Goal: Task Accomplishment & Management: Manage account settings

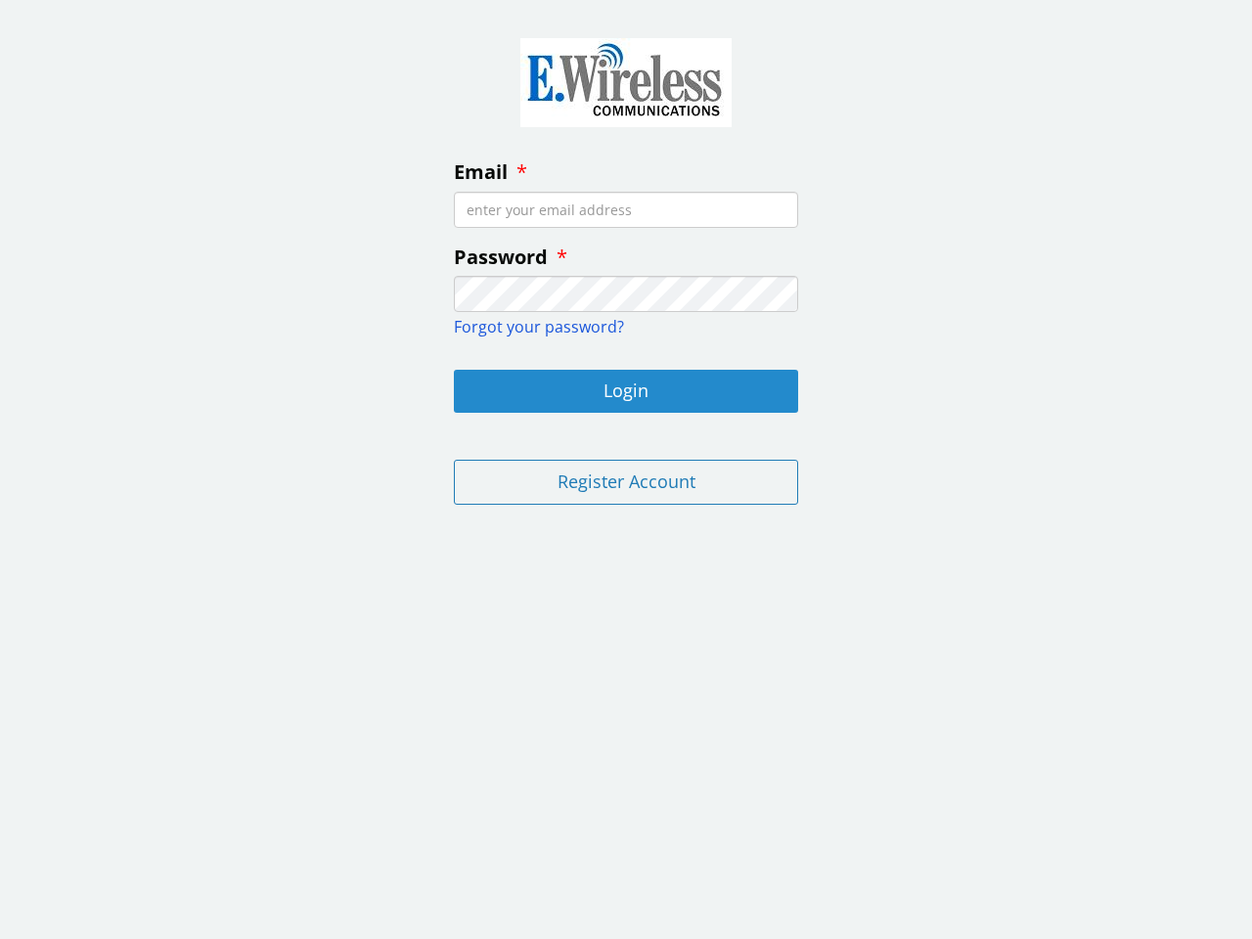
click at [626, 391] on button "Login" at bounding box center [626, 391] width 344 height 43
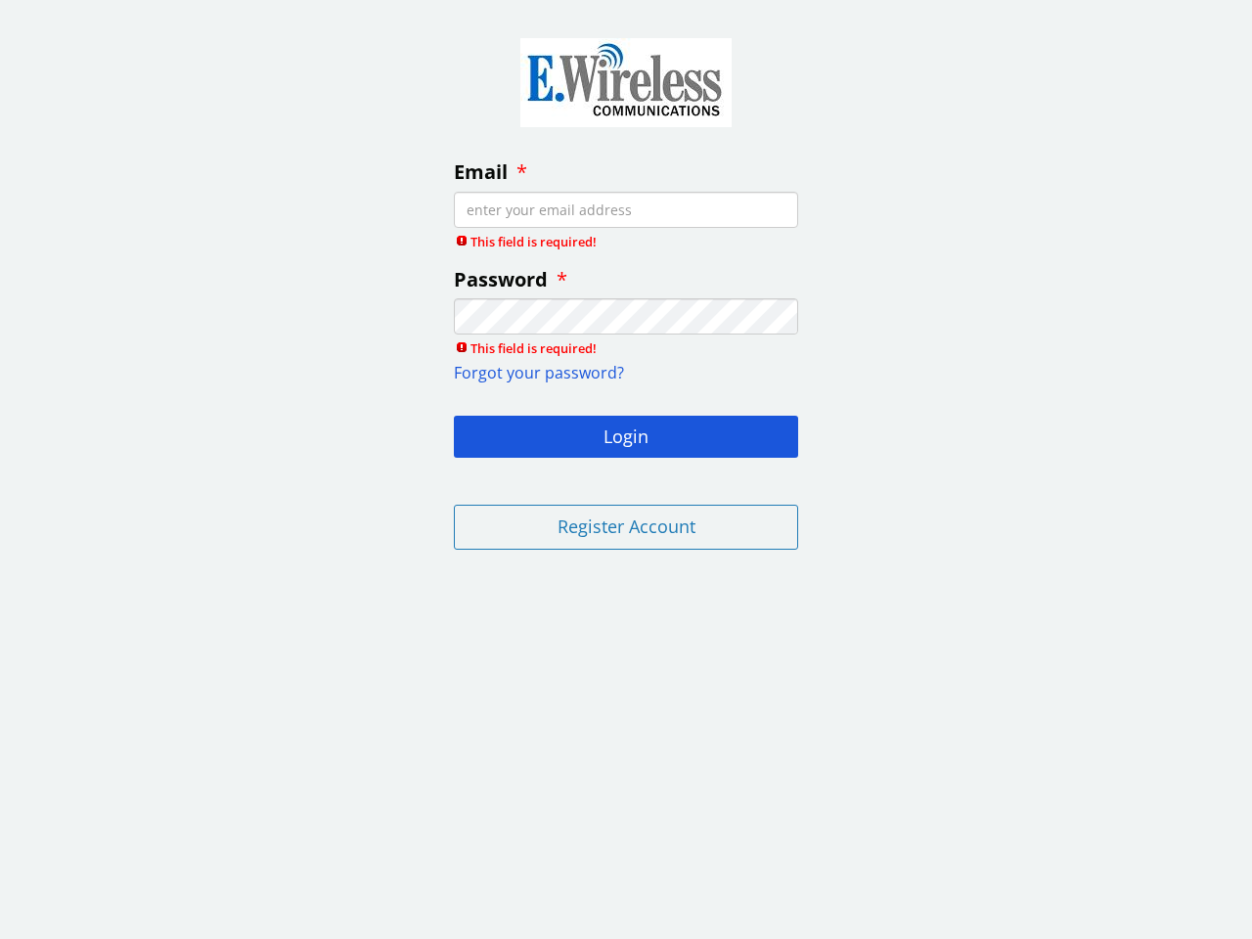
click at [626, 482] on fieldset "Email This field is required! Password This field is required! Forgot your pass…" at bounding box center [626, 290] width 376 height 551
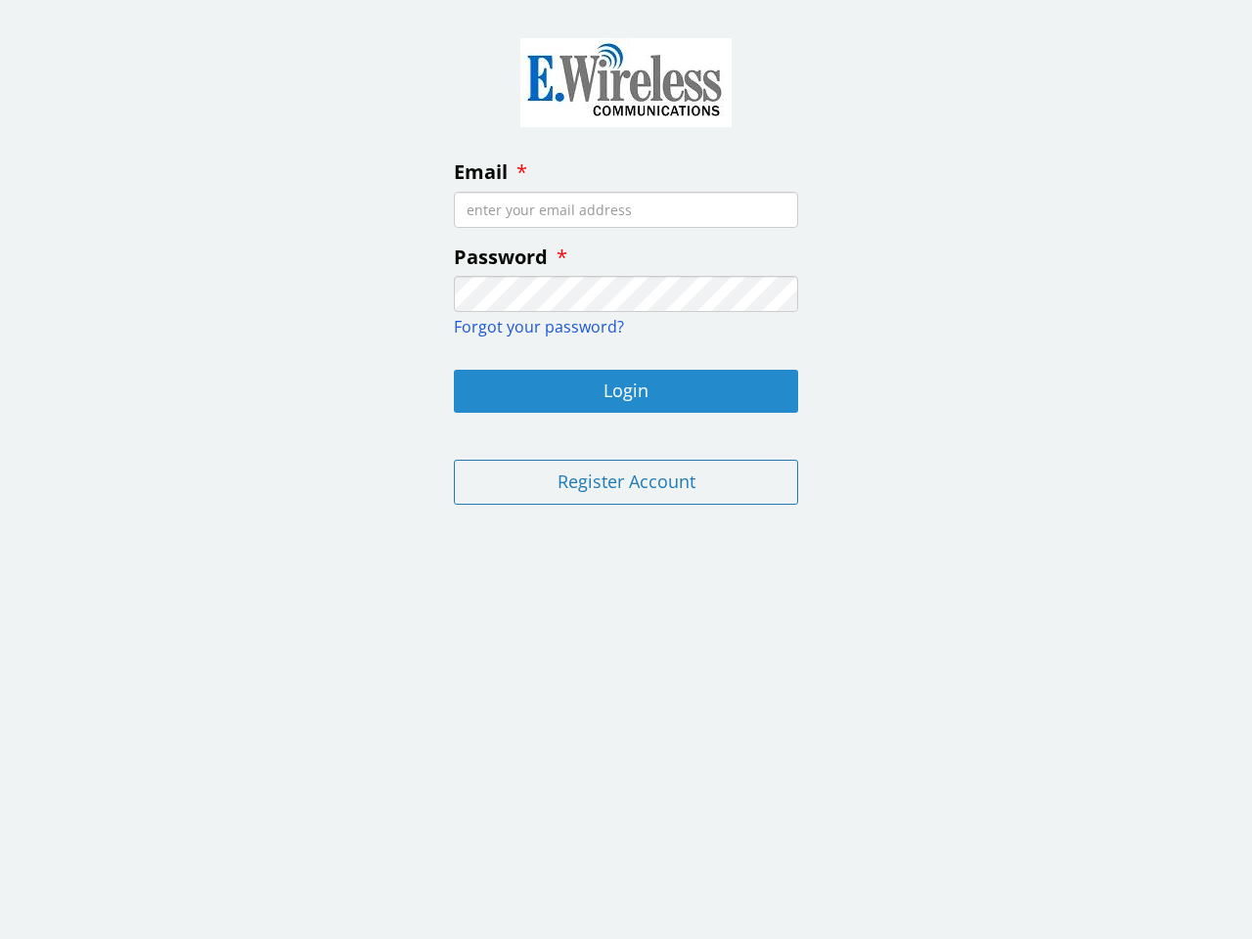
click at [626, 391] on button "Login" at bounding box center [626, 391] width 344 height 43
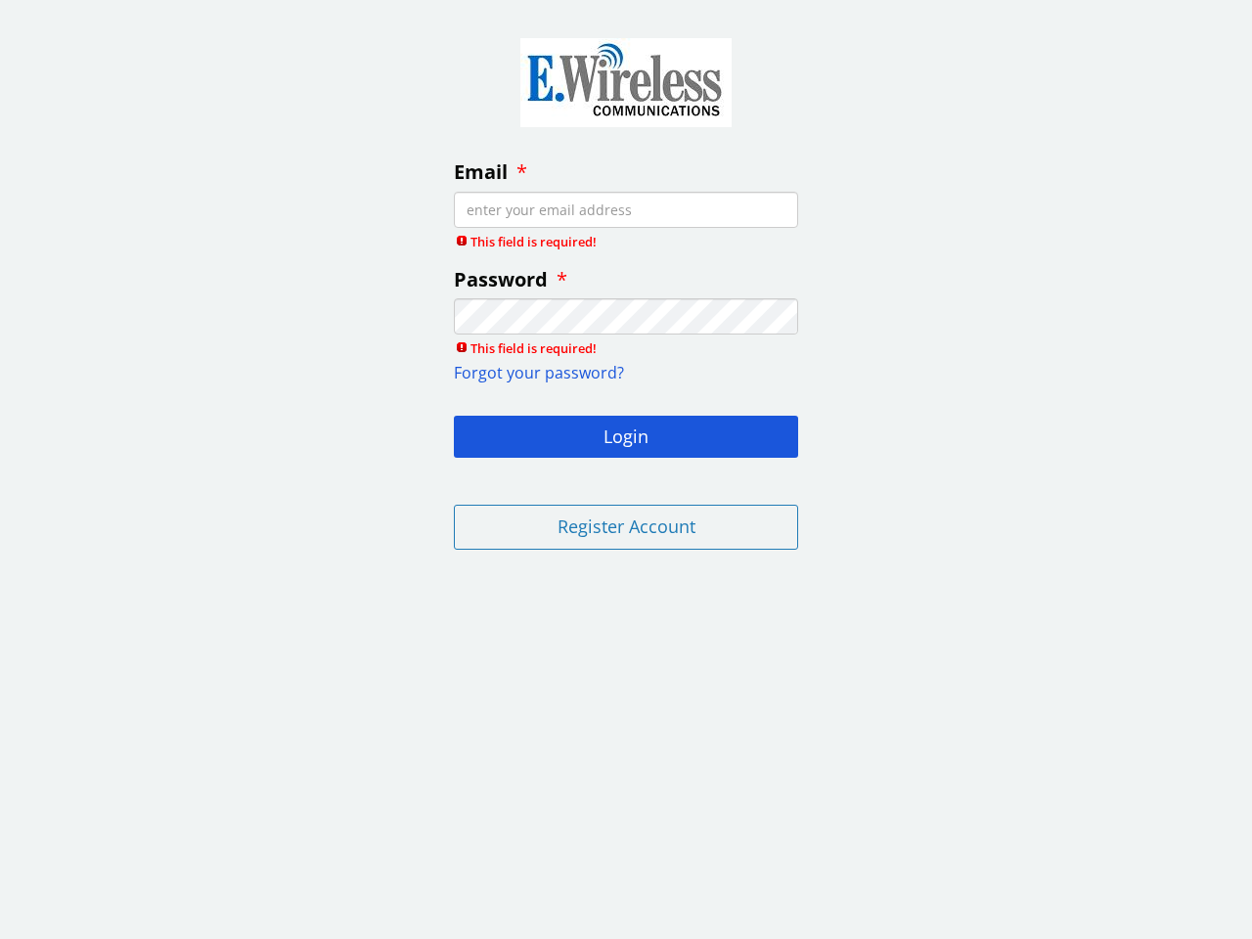
click at [626, 482] on fieldset "Email This field is required! Password This field is required! Forgot your pass…" at bounding box center [626, 290] width 376 height 551
